Goal: Task Accomplishment & Management: Manage account settings

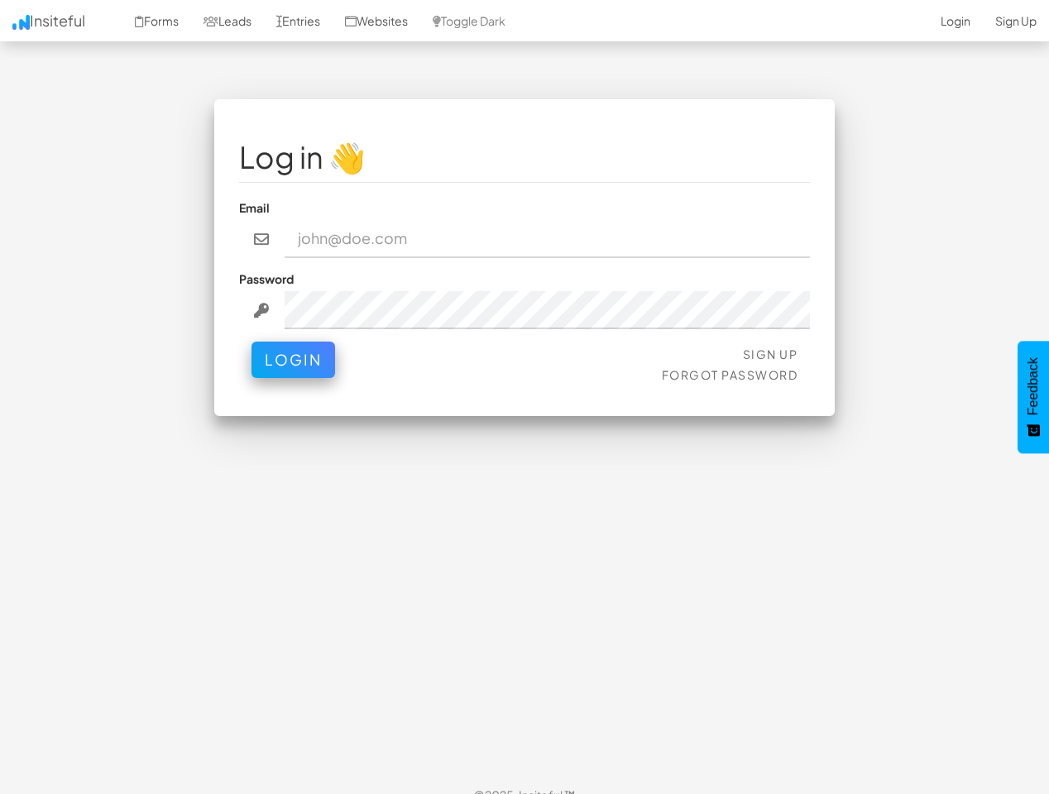
click at [525, 397] on div "Log in 👋 Email Password Sign Up Forgot Password Login < >" at bounding box center [524, 257] width 621 height 317
click at [487, 21] on link "Toggle Dark" at bounding box center [469, 20] width 98 height 41
click at [293, 360] on button "Login" at bounding box center [294, 360] width 84 height 36
click at [1034, 397] on span "Feedback" at bounding box center [1033, 386] width 15 height 58
click at [525, 397] on div "Log in 👋 Email Password Sign Up Forgot Password Login < >" at bounding box center [524, 257] width 621 height 317
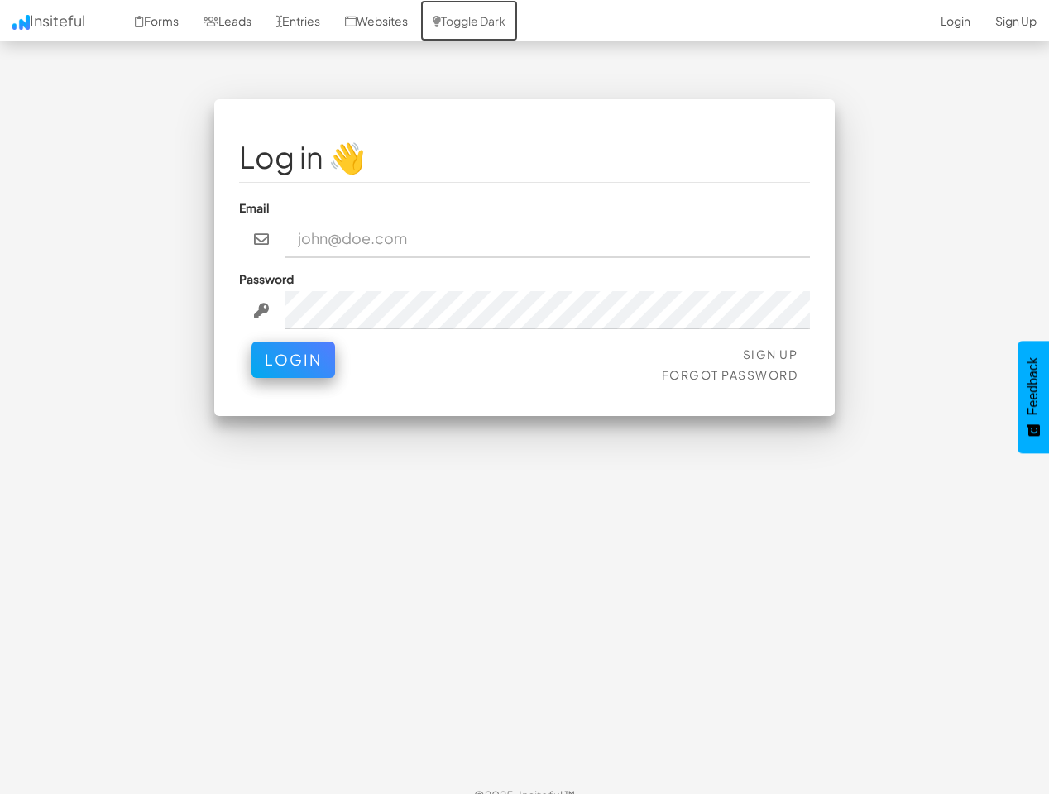
click at [487, 21] on link "Toggle Dark" at bounding box center [469, 20] width 98 height 41
click at [293, 360] on button "Login" at bounding box center [294, 360] width 84 height 36
click at [1034, 397] on span "Feedback" at bounding box center [1033, 386] width 15 height 58
